Goal: Navigation & Orientation: Find specific page/section

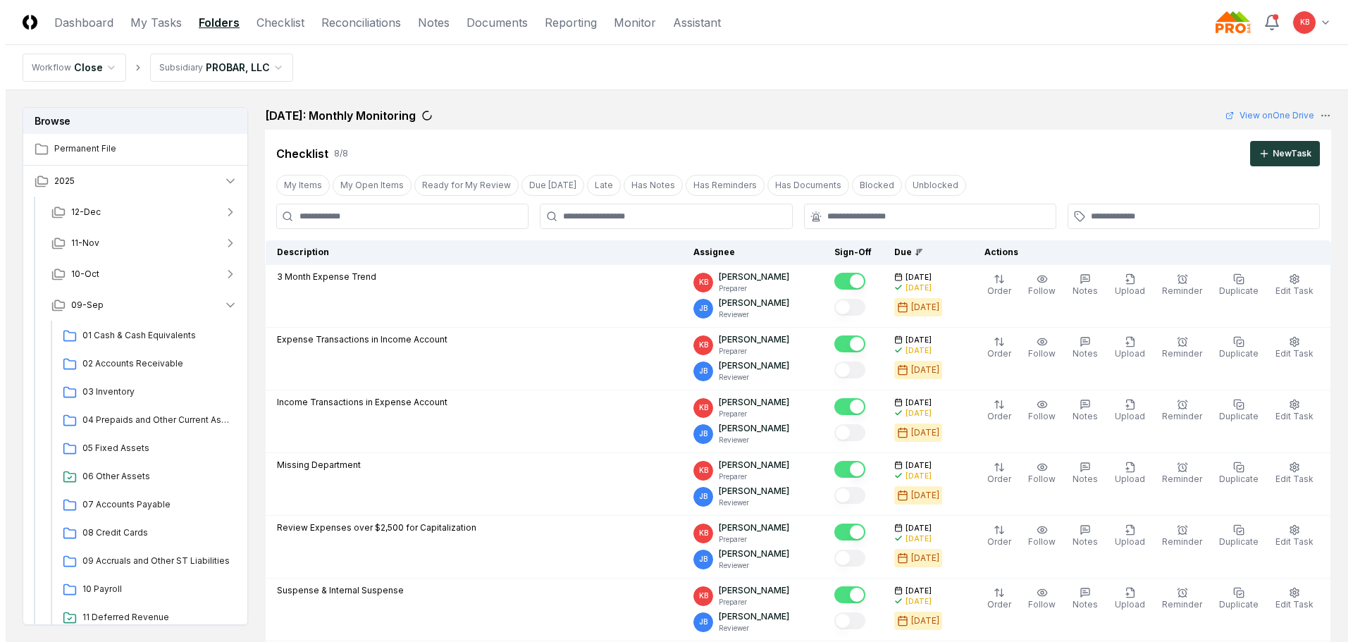
scroll to position [800, 0]
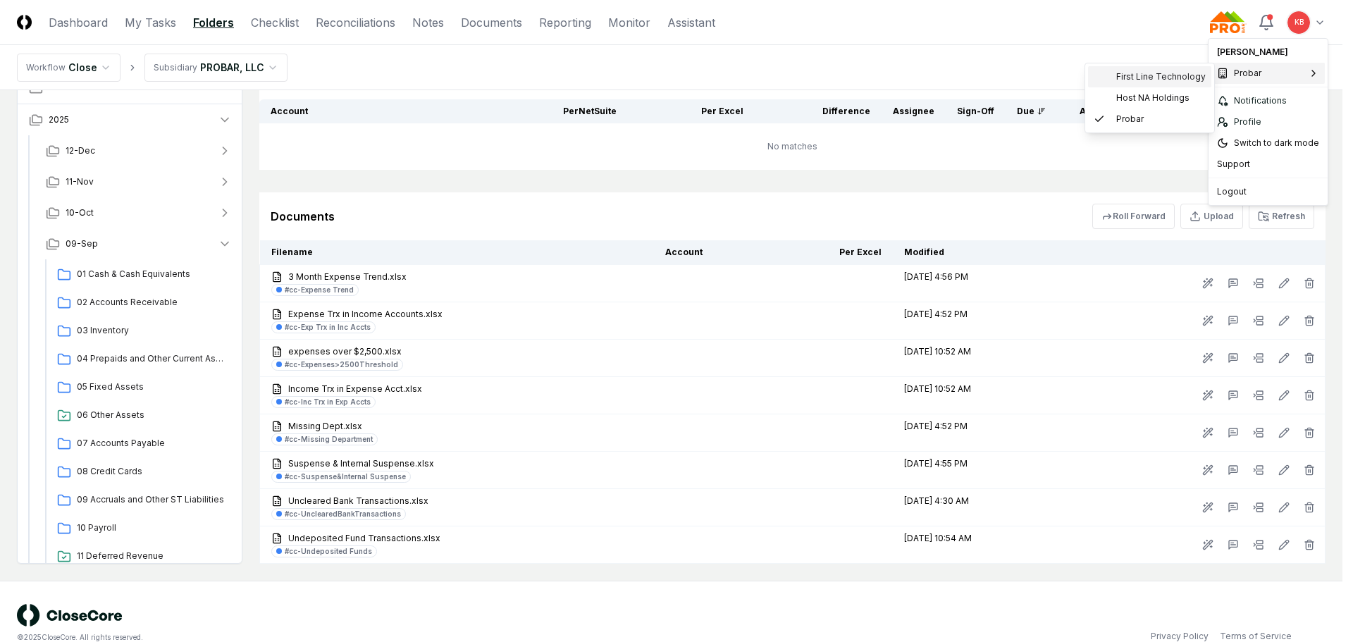
click at [1167, 82] on span "First Line Technology" at bounding box center [1160, 76] width 89 height 13
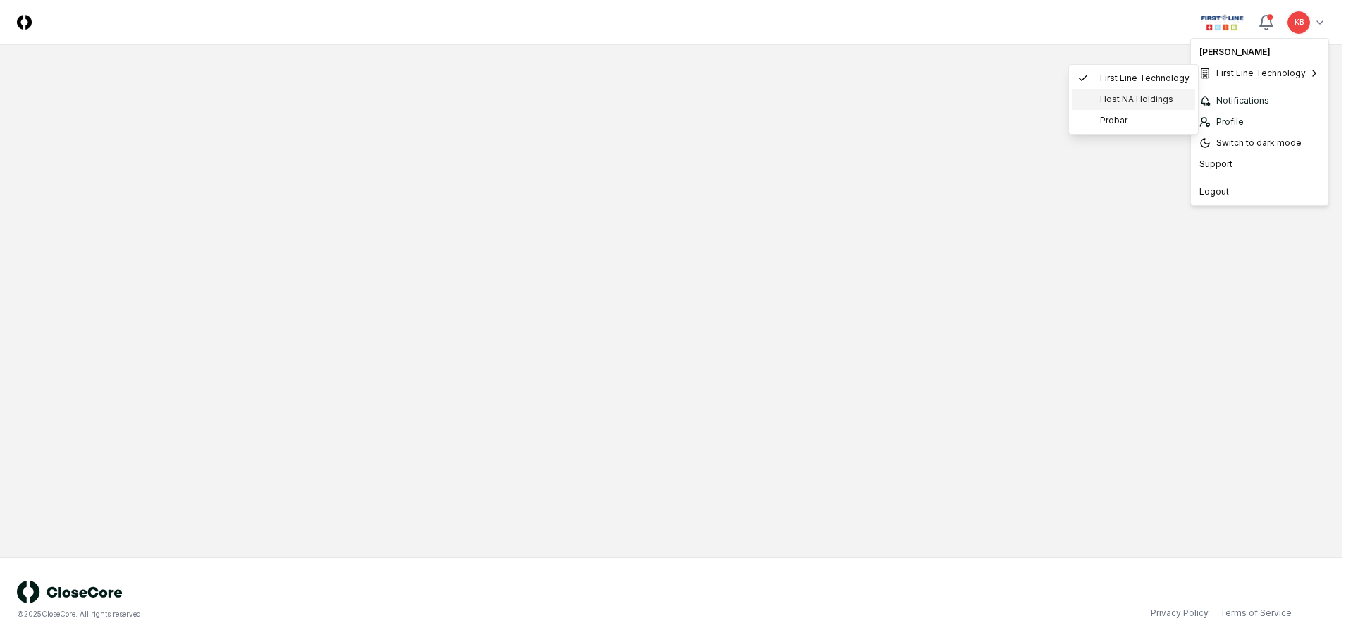
scroll to position [0, 0]
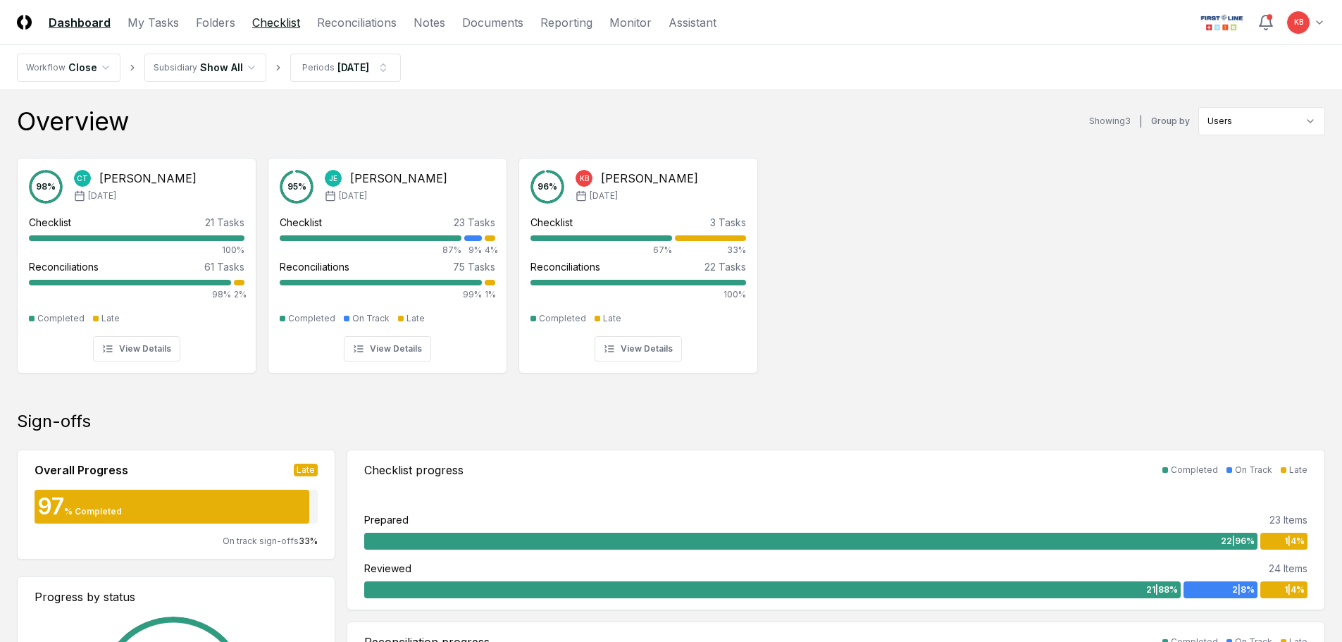
click at [271, 23] on link "Checklist" at bounding box center [276, 22] width 48 height 17
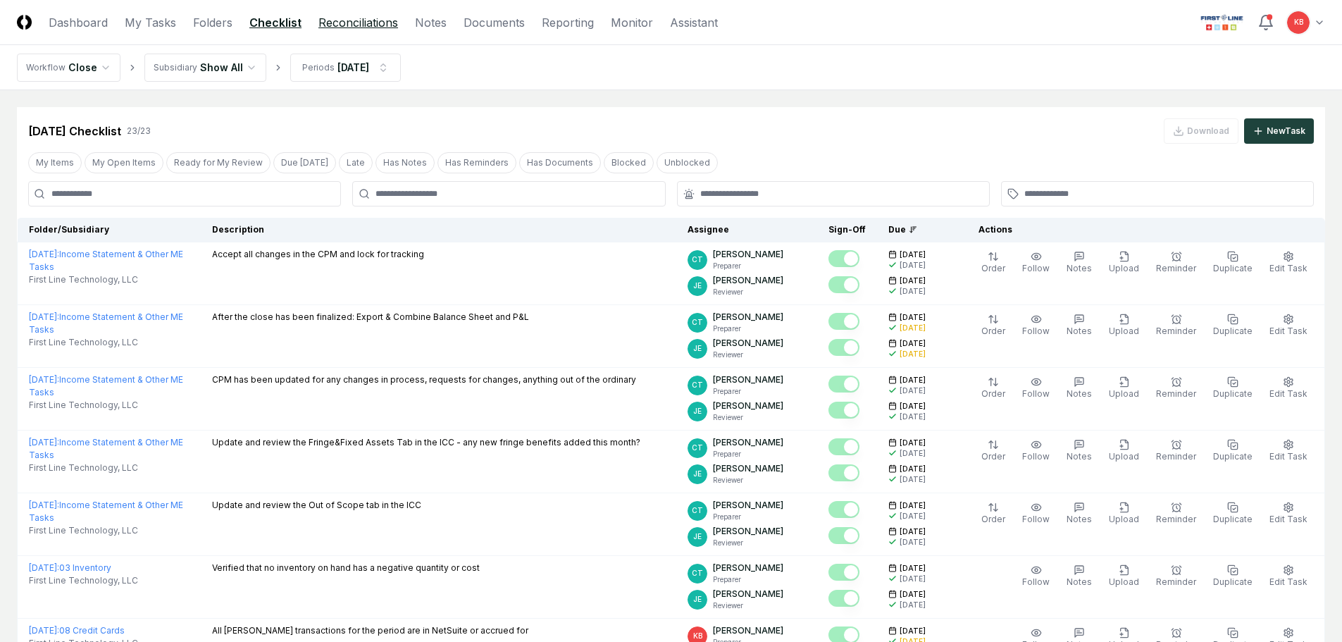
click at [341, 26] on link "Reconciliations" at bounding box center [358, 22] width 80 height 17
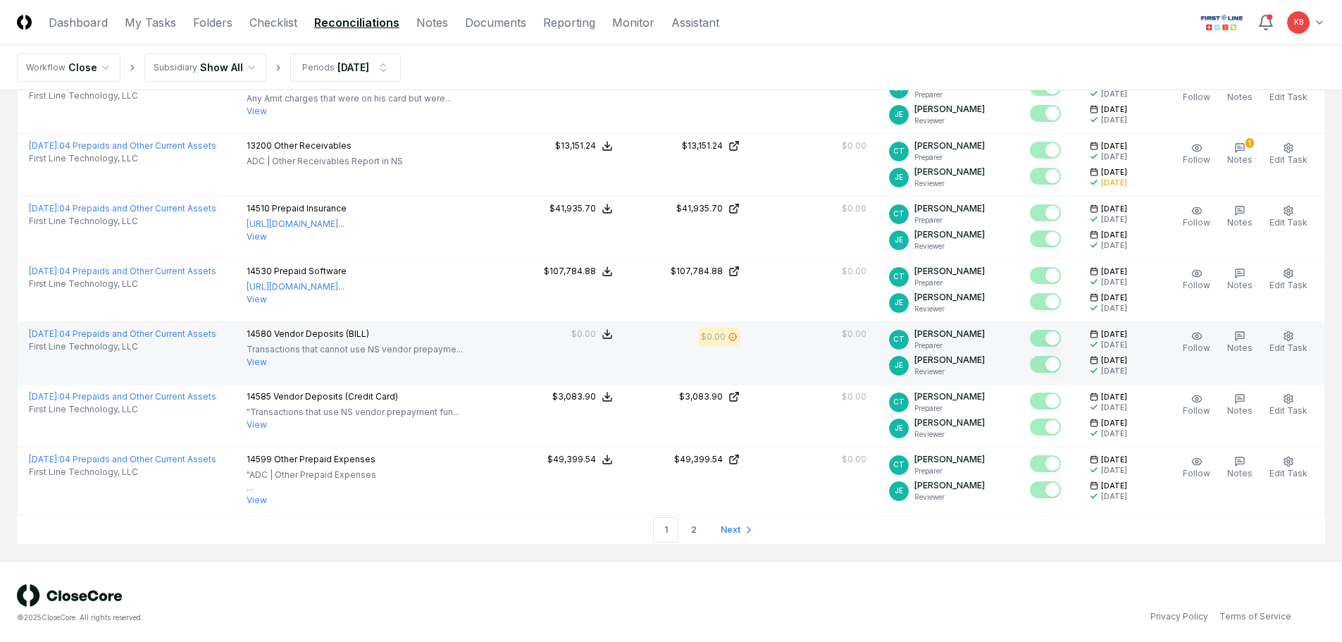
scroll to position [3088, 0]
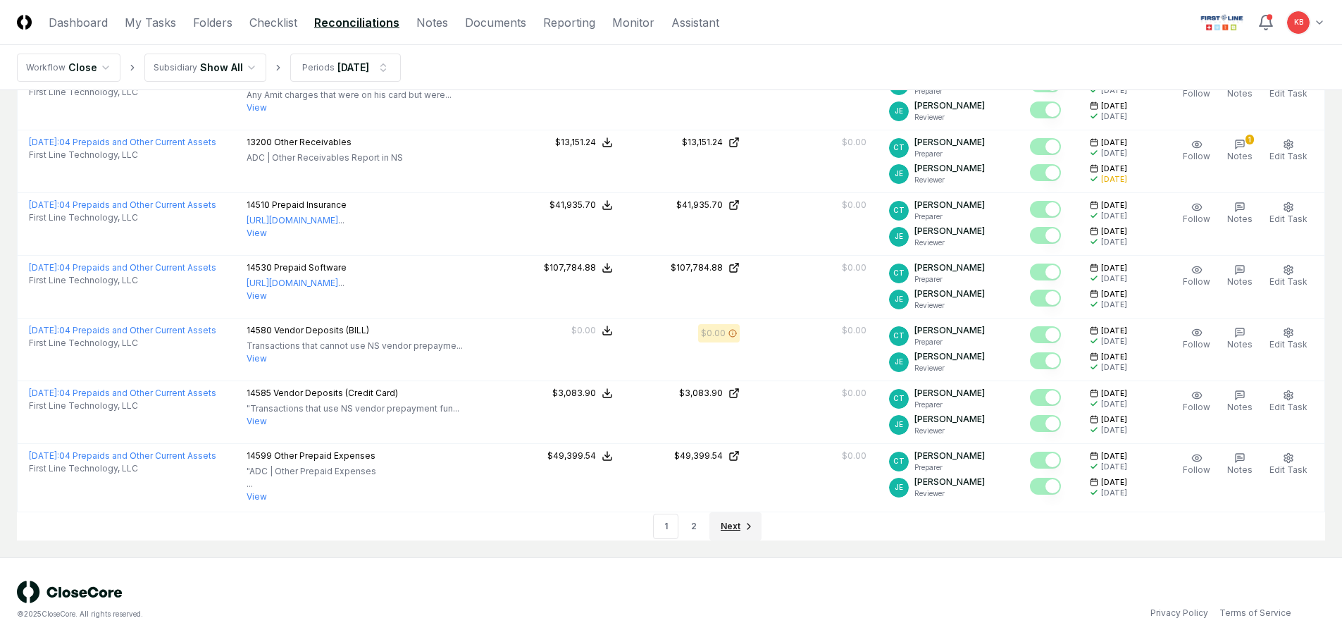
click at [728, 518] on link "Next" at bounding box center [735, 526] width 52 height 28
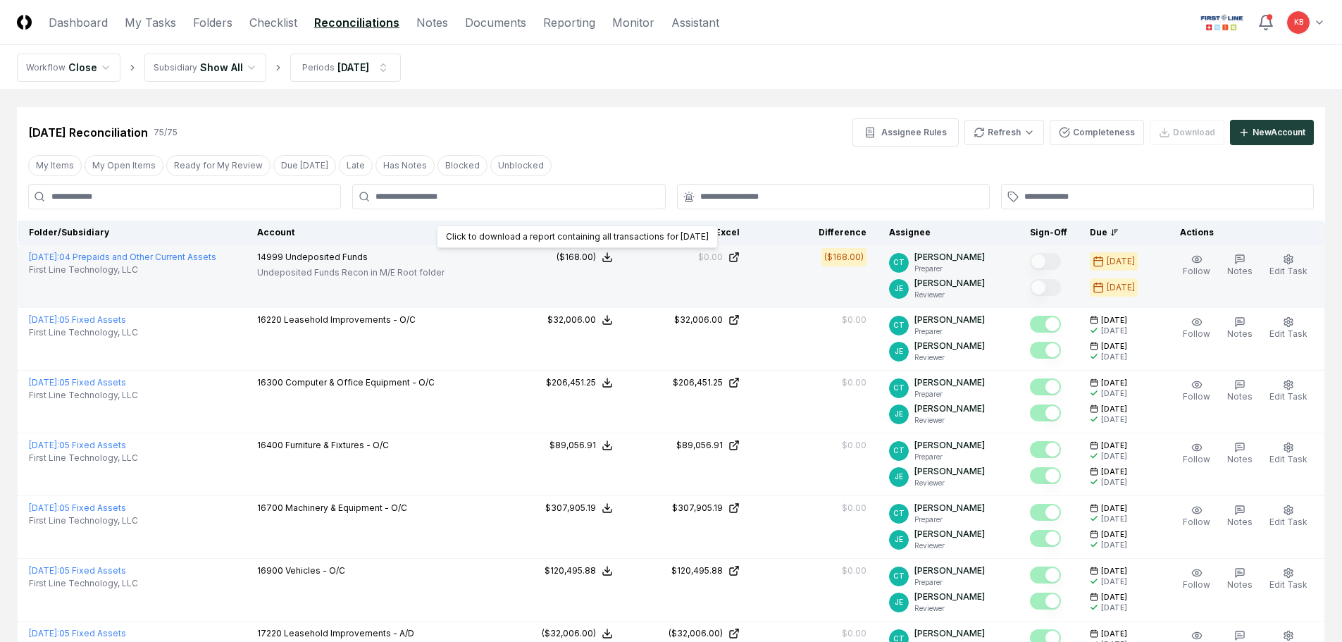
click at [613, 259] on icon at bounding box center [607, 256] width 11 height 11
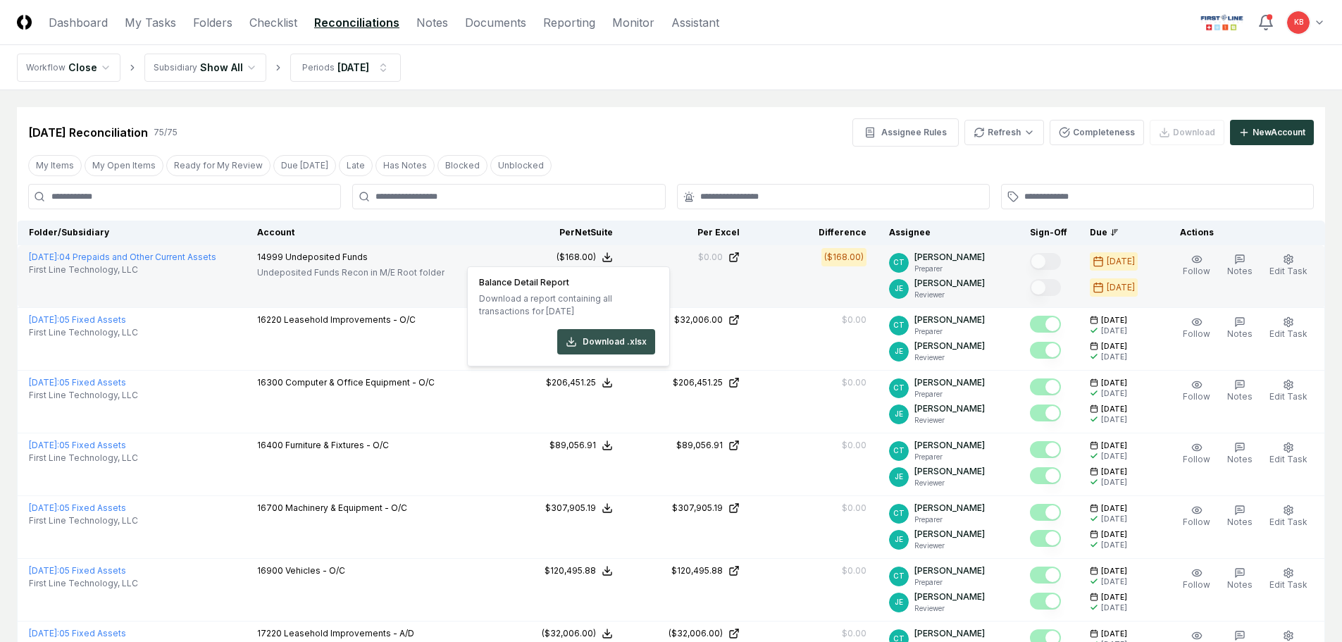
click at [602, 344] on button "Download .xlsx" at bounding box center [606, 341] width 98 height 25
drag, startPoint x: 129, startPoint y: 256, endPoint x: 136, endPoint y: 273, distance: 19.0
click at [129, 256] on link "September 2025 : 04 Prepaids and Other Current Assets" at bounding box center [122, 256] width 187 height 11
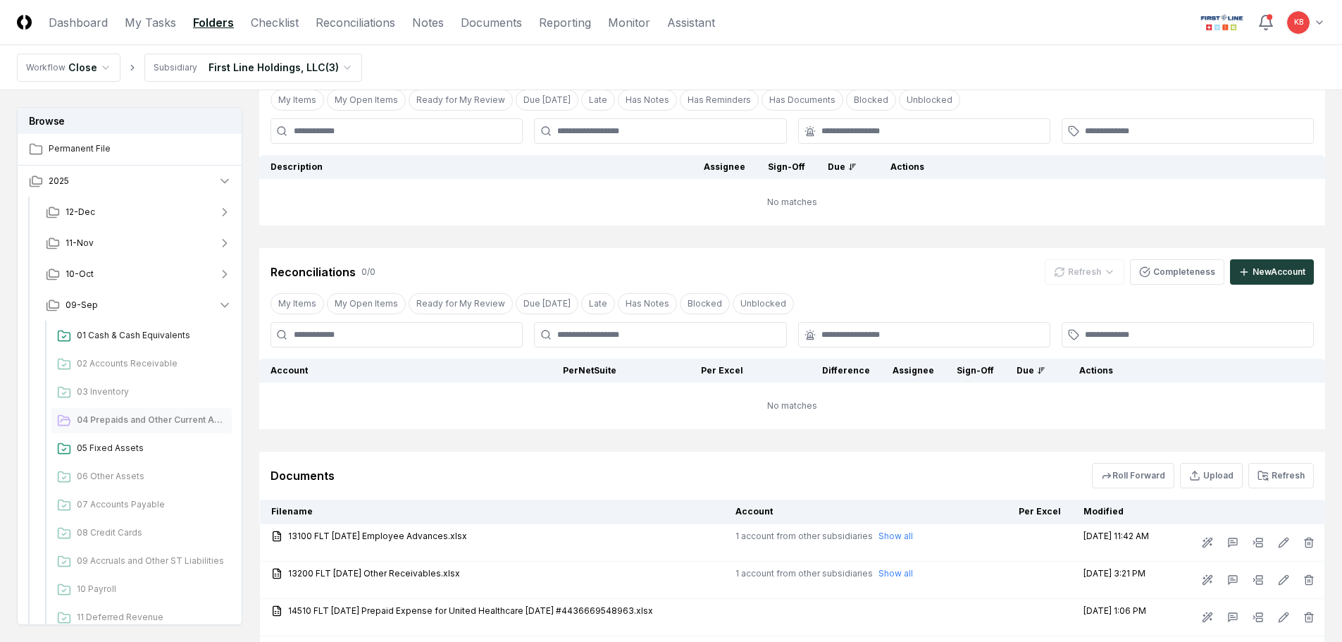
scroll to position [118, 0]
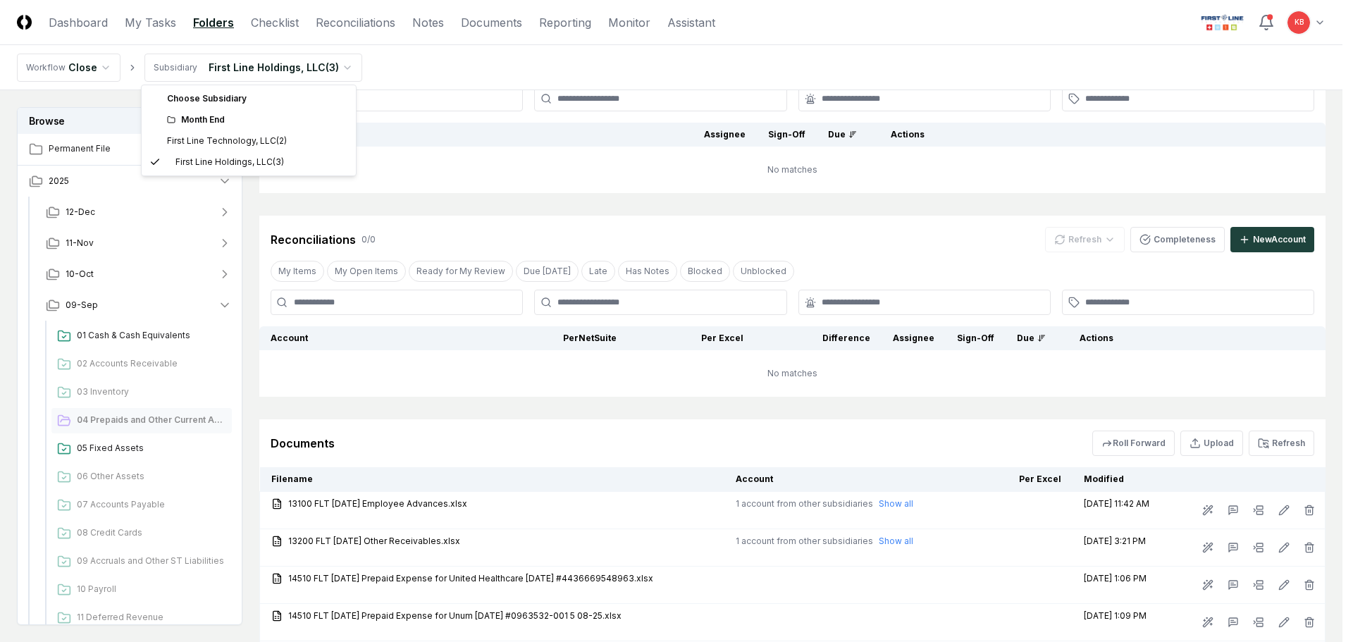
click at [302, 67] on html "CloseCore Dashboard My Tasks Folders Checklist Reconciliations Notes Documents …" at bounding box center [676, 424] width 1353 height 1084
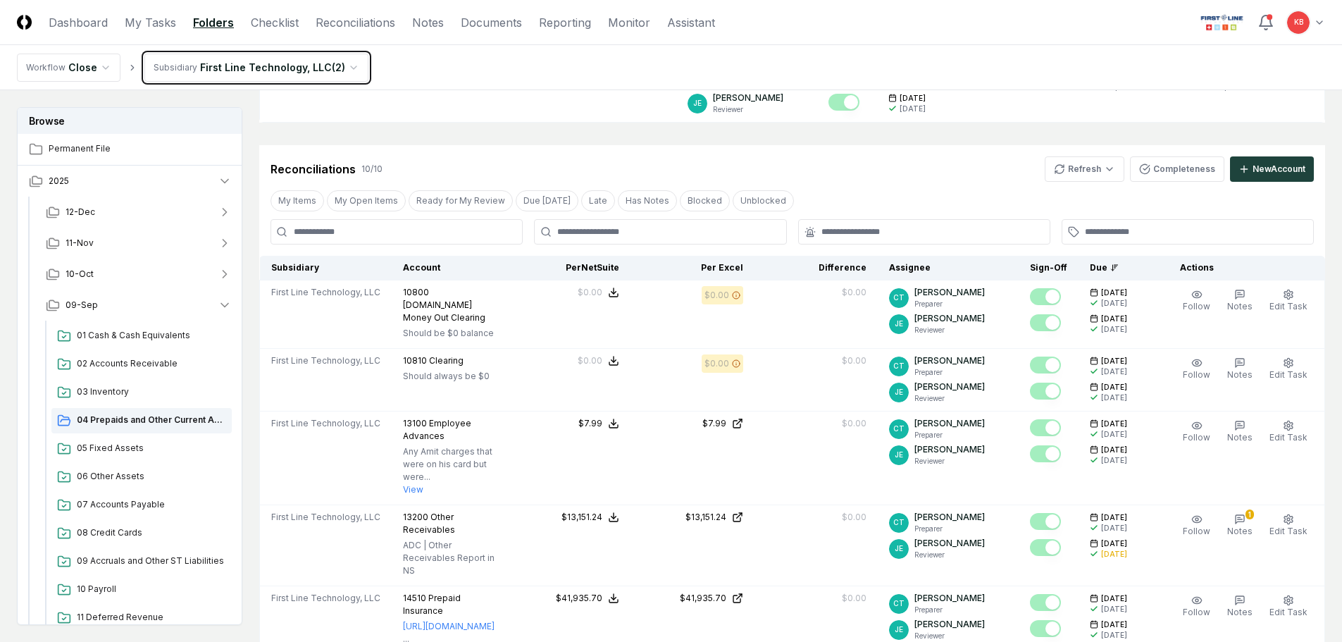
scroll to position [164, 0]
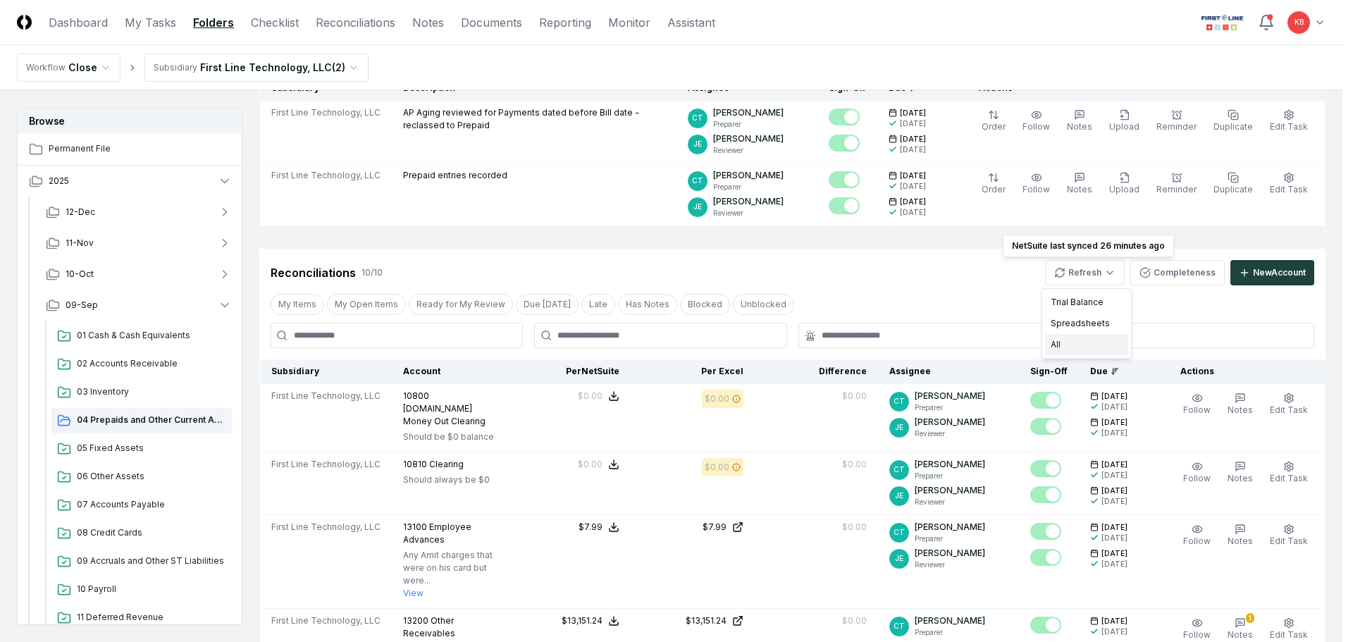
click at [1071, 342] on div "All" at bounding box center [1086, 344] width 83 height 21
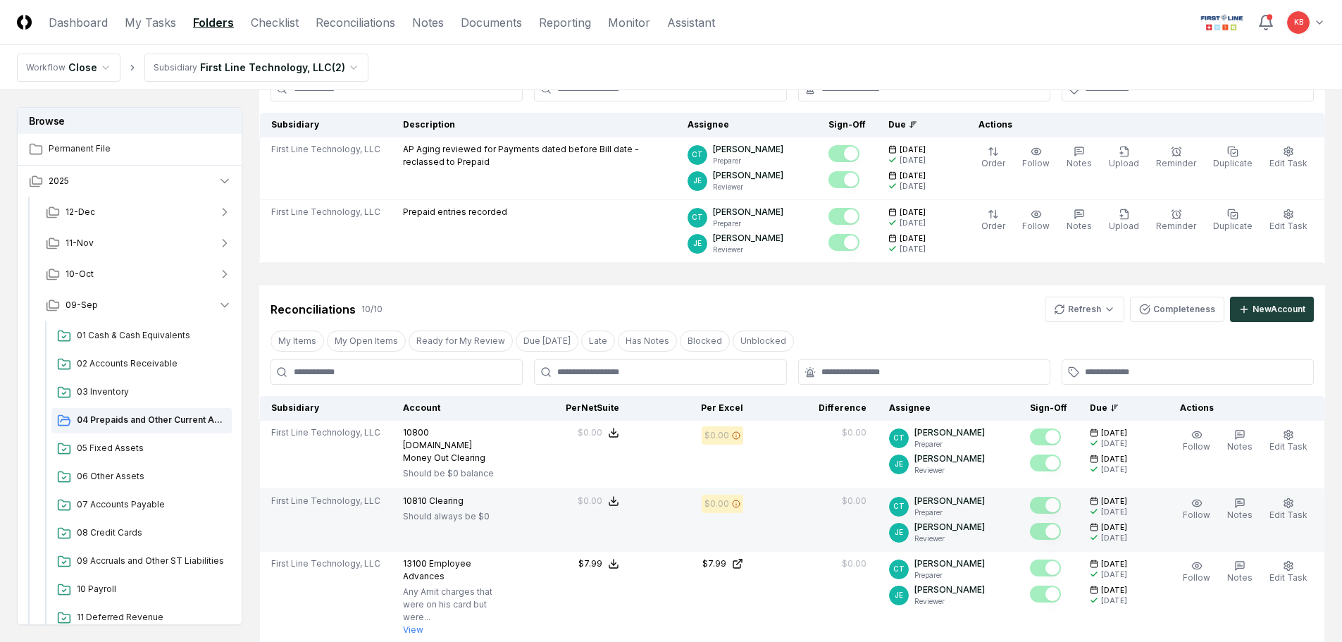
scroll to position [117, 0]
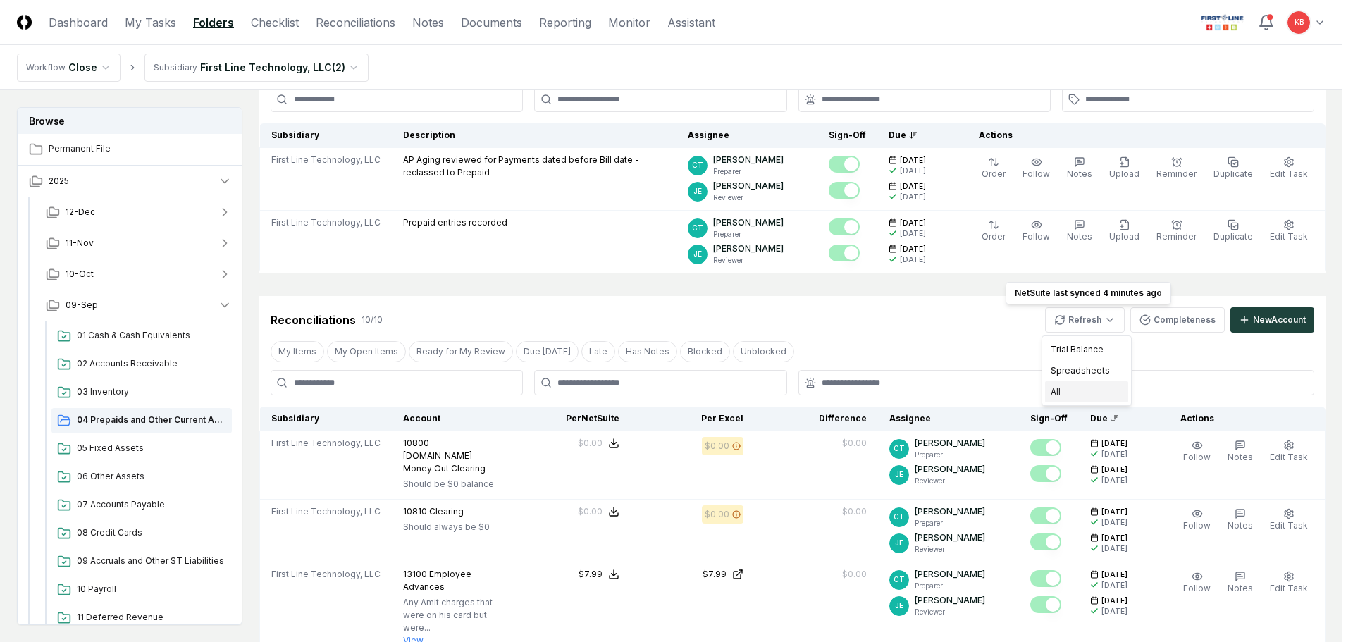
click at [1077, 395] on div "All" at bounding box center [1086, 391] width 83 height 21
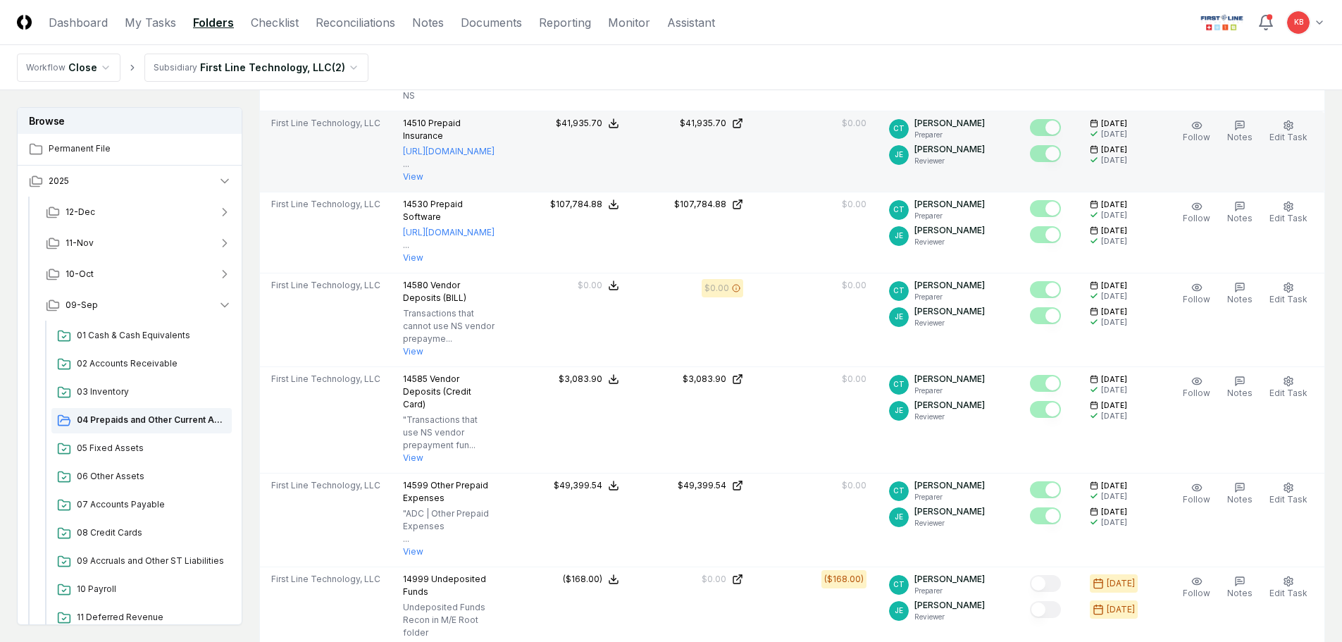
scroll to position [751, 0]
